Goal: Check status: Check status

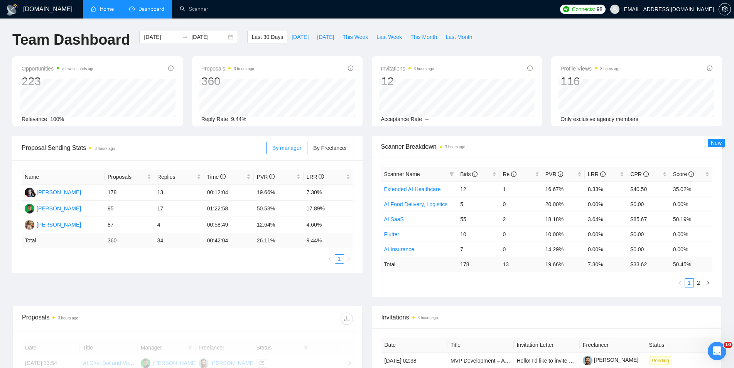
scroll to position [197, 0]
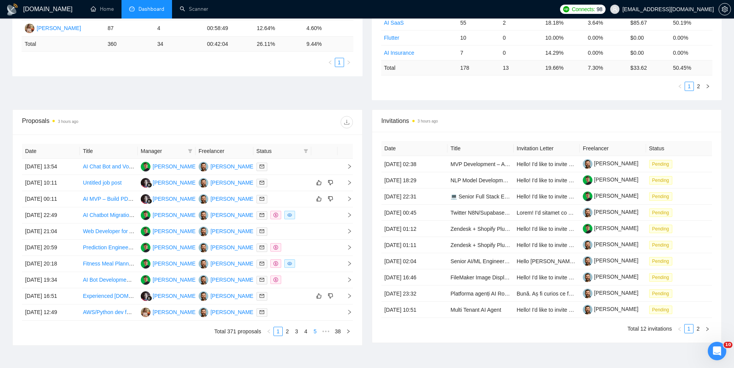
click at [313, 336] on link "5" at bounding box center [315, 332] width 8 height 8
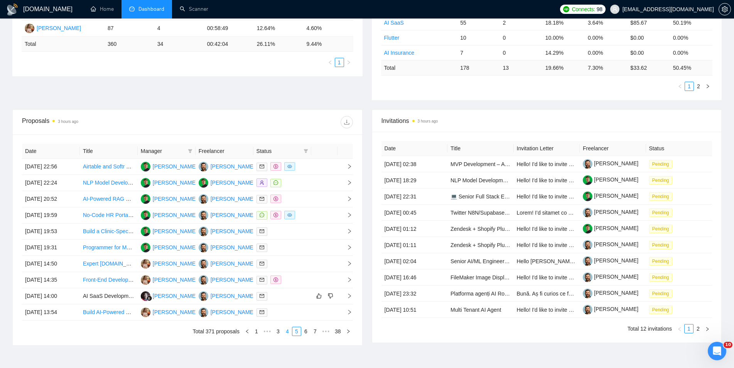
click at [288, 334] on link "4" at bounding box center [287, 332] width 8 height 8
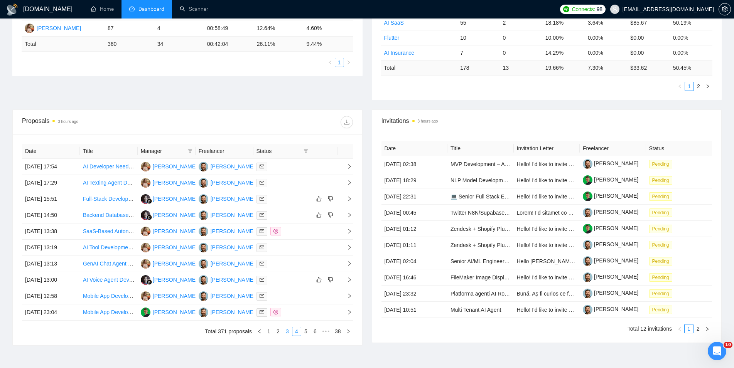
click at [286, 335] on link "3" at bounding box center [287, 332] width 8 height 8
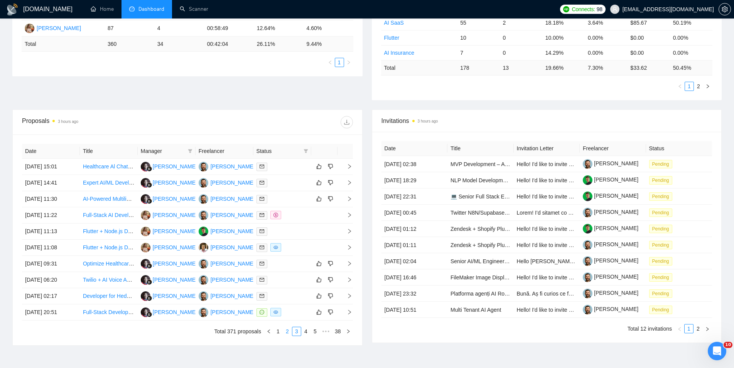
click at [288, 333] on link "2" at bounding box center [287, 332] width 8 height 8
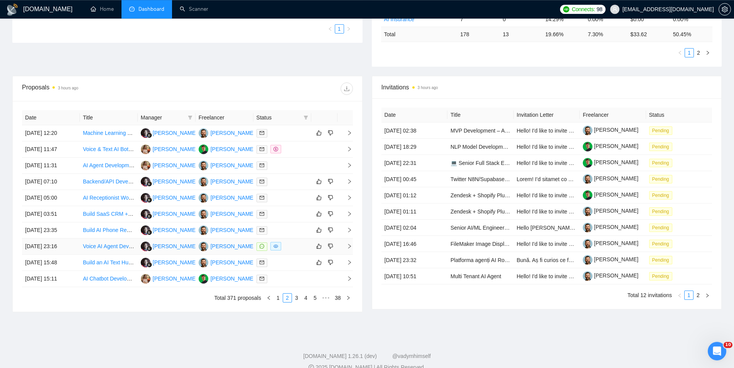
scroll to position [236, 0]
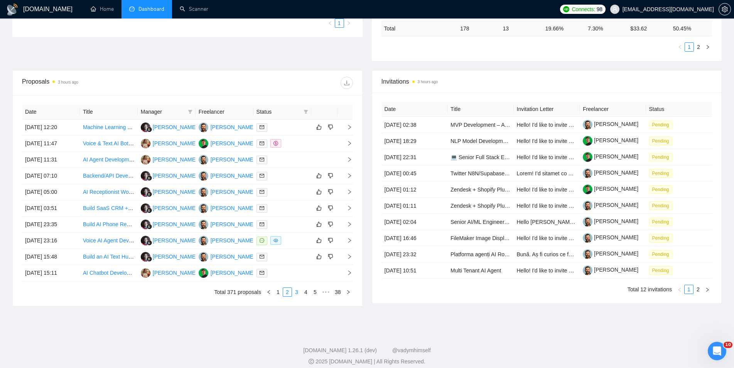
click at [296, 291] on link "3" at bounding box center [296, 292] width 8 height 8
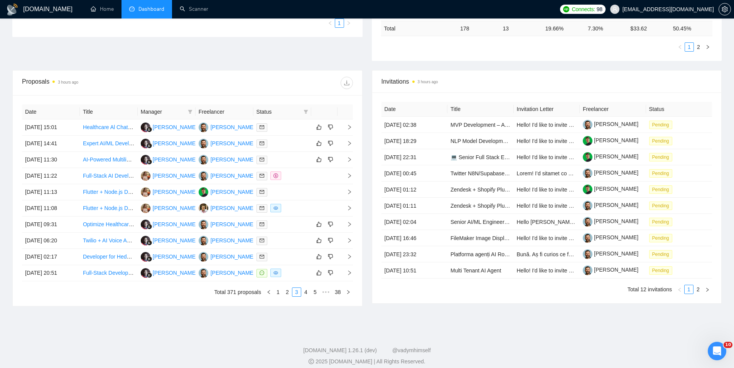
click at [286, 292] on link "2" at bounding box center [287, 292] width 8 height 8
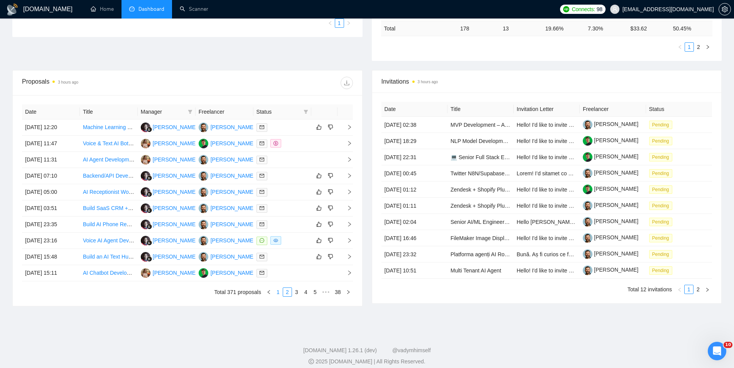
click at [282, 291] on link "1" at bounding box center [278, 292] width 8 height 8
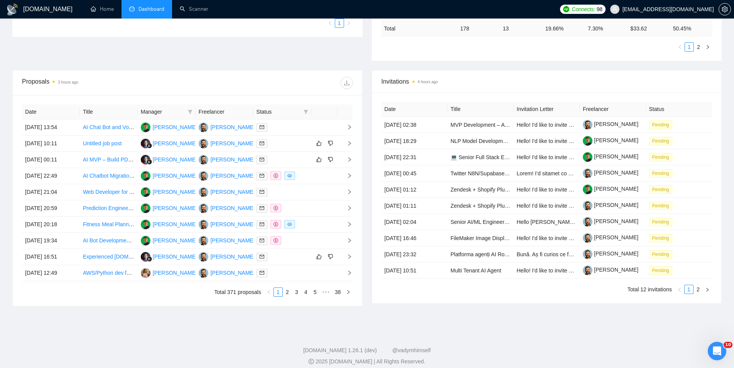
click at [289, 290] on link "2" at bounding box center [287, 292] width 8 height 8
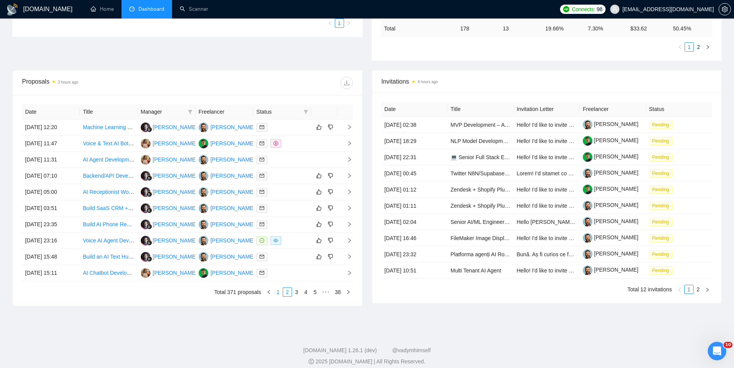
click at [277, 296] on link "1" at bounding box center [278, 292] width 8 height 8
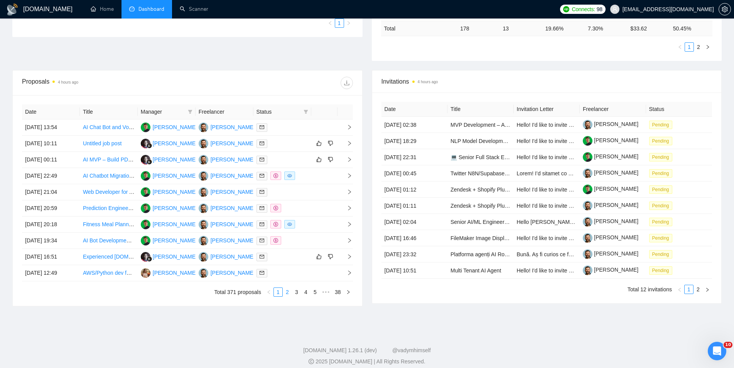
click at [288, 291] on link "2" at bounding box center [287, 292] width 8 height 8
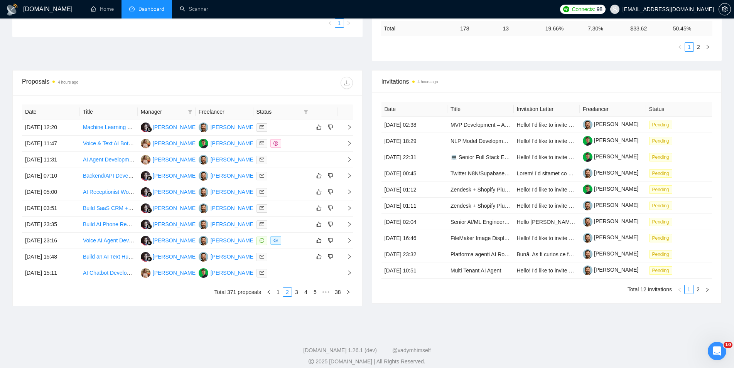
scroll to position [0, 0]
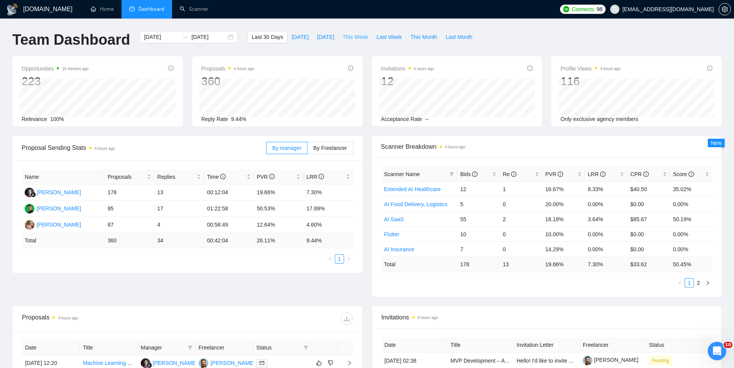
click at [350, 39] on span "This Week" at bounding box center [355, 37] width 25 height 8
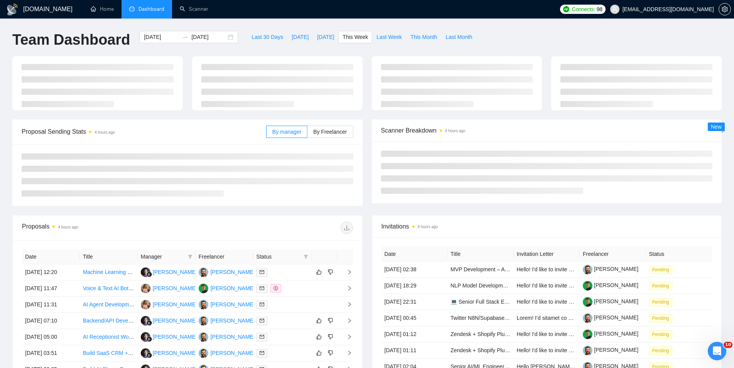
type input "[DATE]"
